Goal: Task Accomplishment & Management: Use online tool/utility

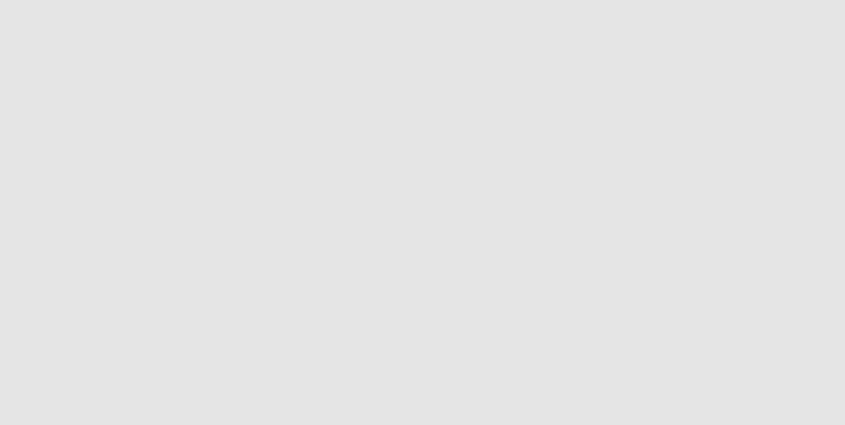
click at [344, 123] on app-root at bounding box center [422, 212] width 845 height 425
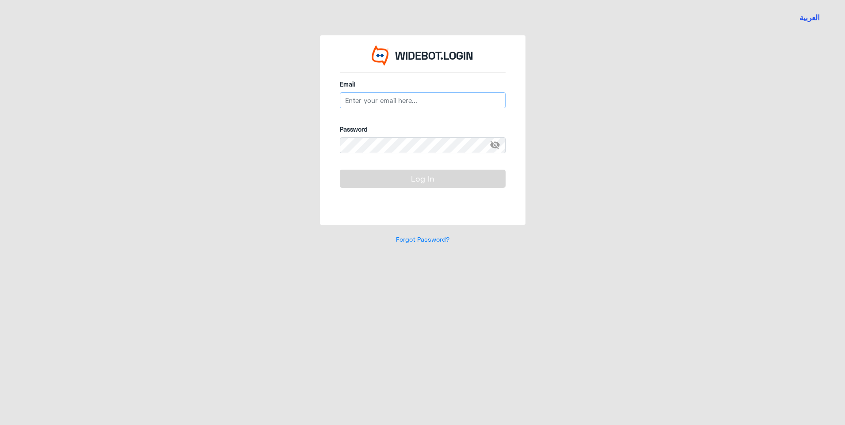
type input "[EMAIL_ADDRESS][DOMAIN_NAME]"
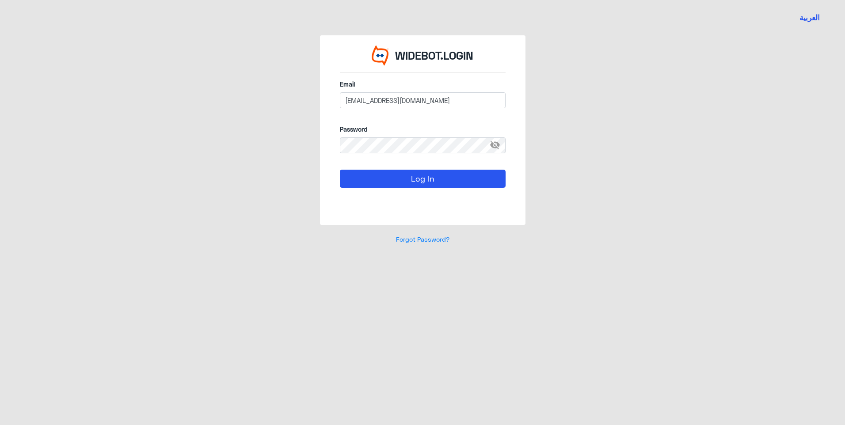
click at [375, 137] on div "Password visibility_off" at bounding box center [423, 144] width 166 height 38
click at [493, 146] on span "visibility_off" at bounding box center [498, 146] width 16 height 16
click at [493, 144] on span "visibility" at bounding box center [498, 146] width 16 height 16
click at [408, 176] on button "Log In" at bounding box center [423, 179] width 166 height 18
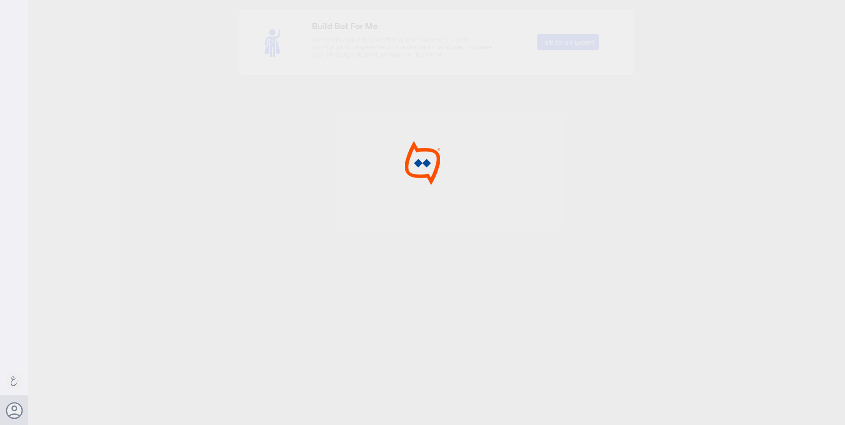
click at [414, 178] on img at bounding box center [422, 163] width 67 height 45
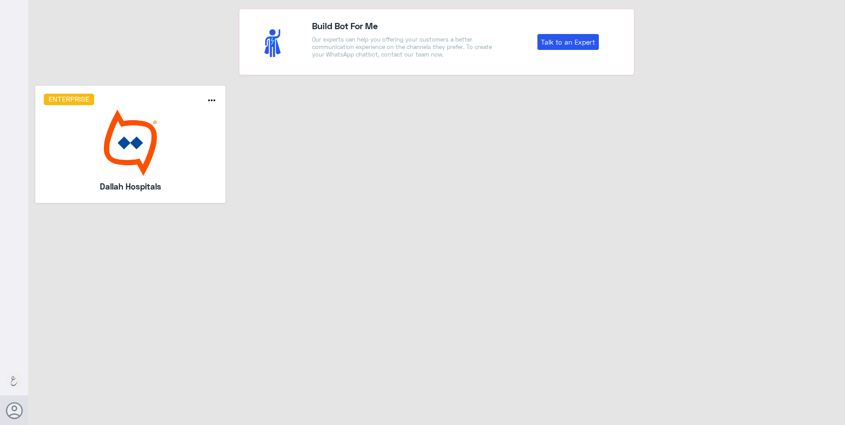
click at [130, 150] on img at bounding box center [131, 143] width 174 height 66
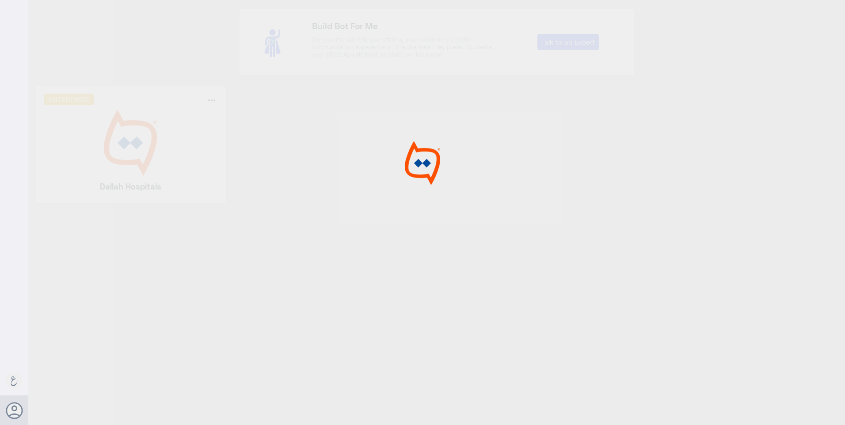
click at [130, 150] on div at bounding box center [422, 214] width 845 height 428
click at [329, 177] on div at bounding box center [422, 214] width 845 height 428
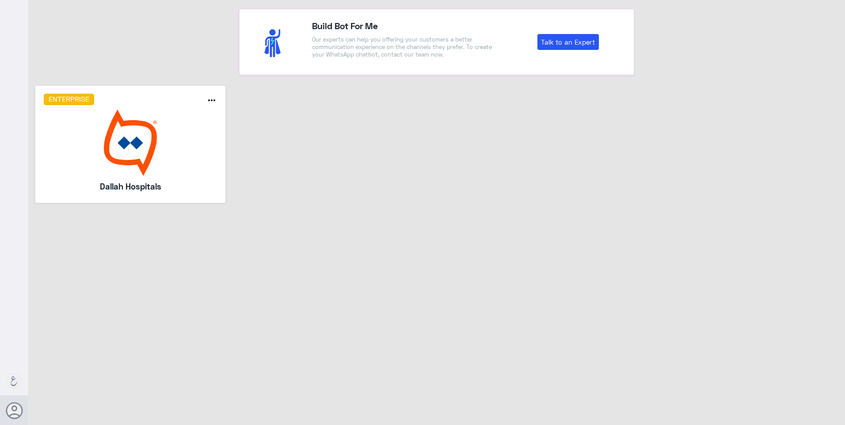
click at [124, 135] on img at bounding box center [131, 143] width 174 height 66
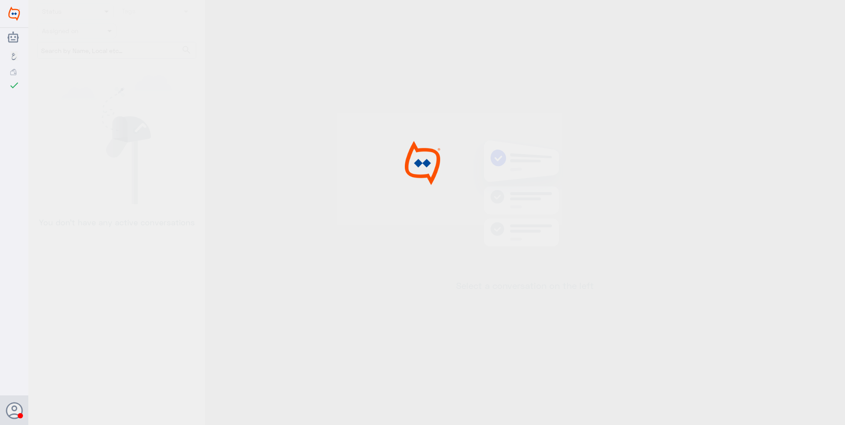
click at [342, 133] on div at bounding box center [422, 214] width 845 height 428
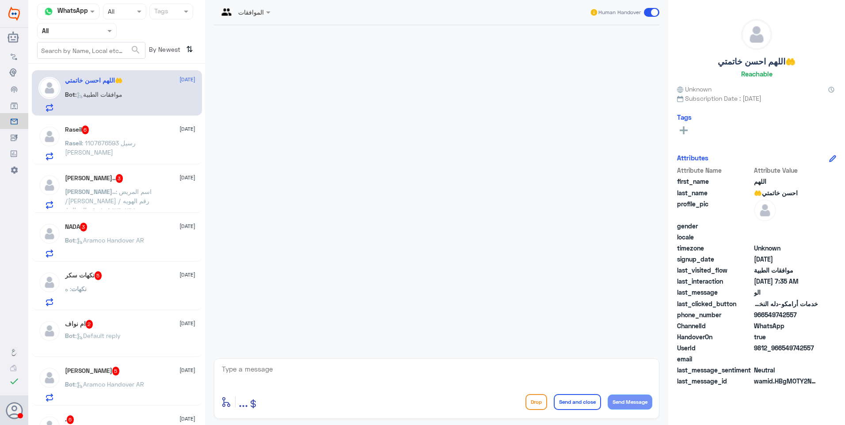
click at [103, 26] on div at bounding box center [77, 31] width 79 height 10
click at [99, 105] on div "Your Team" at bounding box center [77, 110] width 80 height 20
